Goal: Task Accomplishment & Management: Use online tool/utility

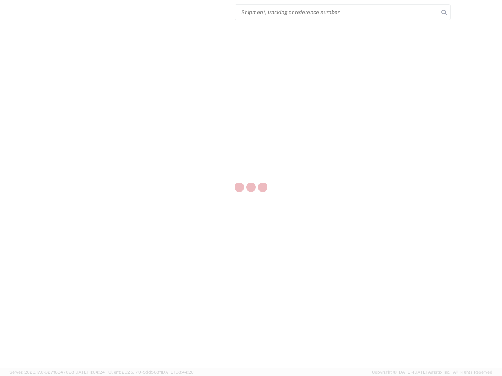
select select "US"
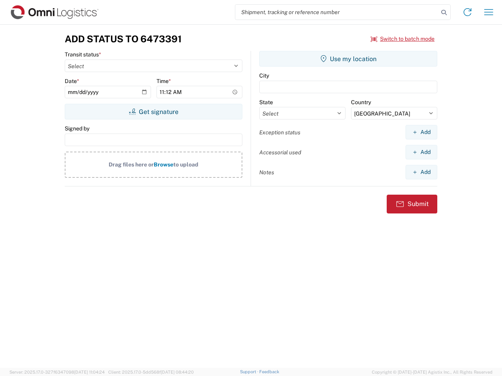
click at [337, 12] on input "search" at bounding box center [336, 12] width 203 height 15
click at [444, 13] on icon at bounding box center [443, 12] width 11 height 11
click at [467, 12] on icon at bounding box center [467, 12] width 13 height 13
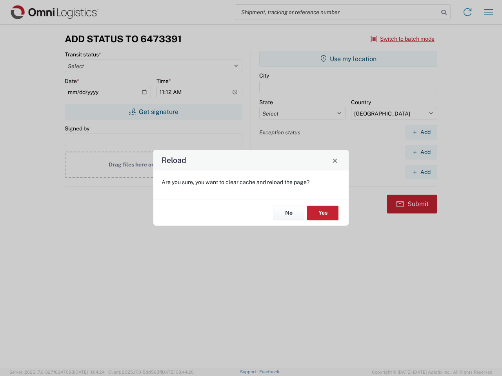
click at [403, 39] on div "Reload Are you sure, you want to clear cache and reload the page? No Yes" at bounding box center [251, 188] width 502 height 376
click at [153, 112] on div "Reload Are you sure, you want to clear cache and reload the page? No Yes" at bounding box center [251, 188] width 502 height 376
click at [348, 59] on div "Reload Are you sure, you want to clear cache and reload the page? No Yes" at bounding box center [251, 188] width 502 height 376
click at [421, 132] on div "Reload Are you sure, you want to clear cache and reload the page? No Yes" at bounding box center [251, 188] width 502 height 376
click at [421, 152] on div "Reload Are you sure, you want to clear cache and reload the page? No Yes" at bounding box center [251, 188] width 502 height 376
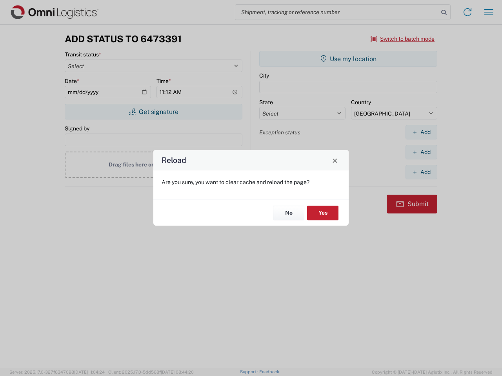
click at [421, 172] on div "Reload Are you sure, you want to clear cache and reload the page? No Yes" at bounding box center [251, 188] width 502 height 376
